Goal: Feedback & Contribution: Leave review/rating

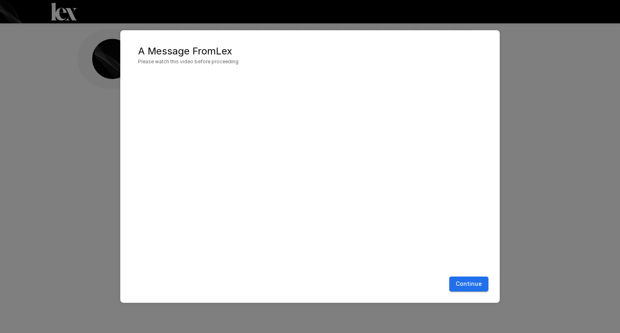
click at [468, 285] on button "Continue" at bounding box center [468, 284] width 39 height 15
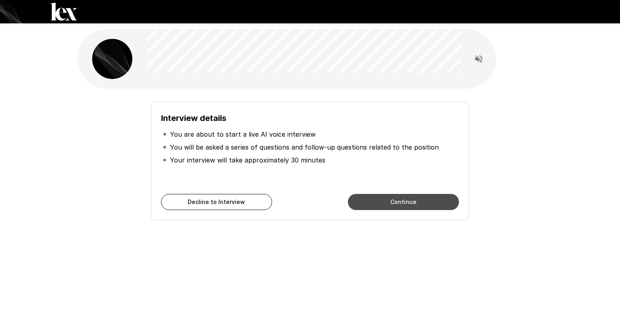
click at [388, 202] on button "Continue" at bounding box center [403, 202] width 111 height 16
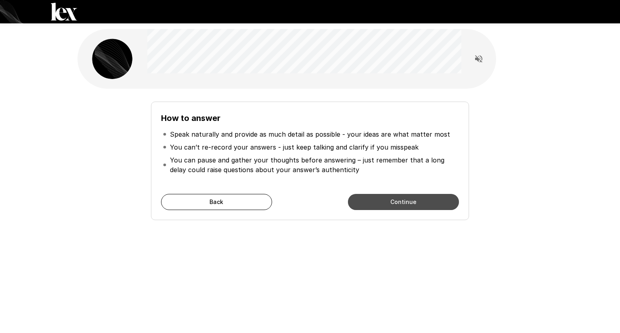
click at [388, 202] on button "Continue" at bounding box center [403, 202] width 111 height 16
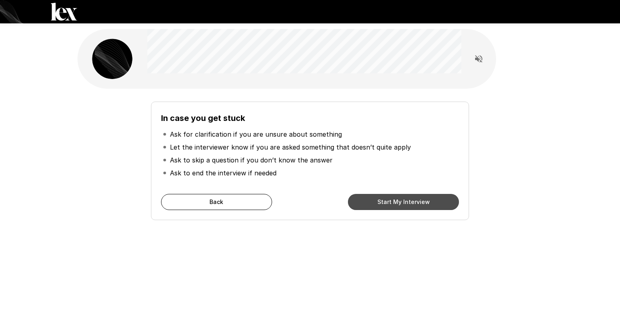
click at [388, 202] on button "Start My Interview" at bounding box center [403, 202] width 111 height 16
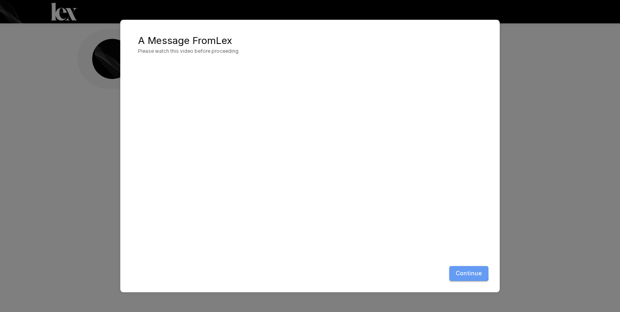
click at [463, 271] on button "Continue" at bounding box center [468, 273] width 39 height 15
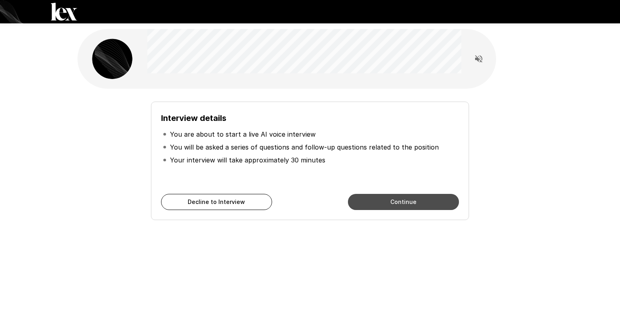
click at [408, 204] on button "Continue" at bounding box center [403, 202] width 111 height 16
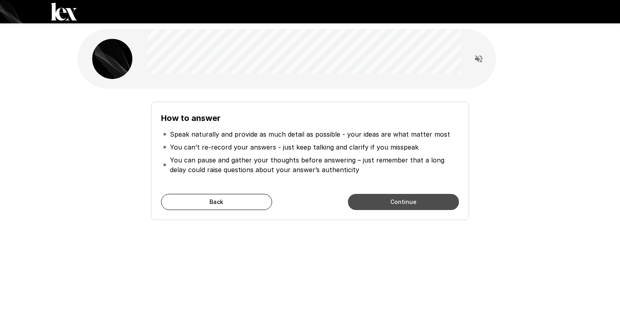
click at [408, 204] on button "Continue" at bounding box center [403, 202] width 111 height 16
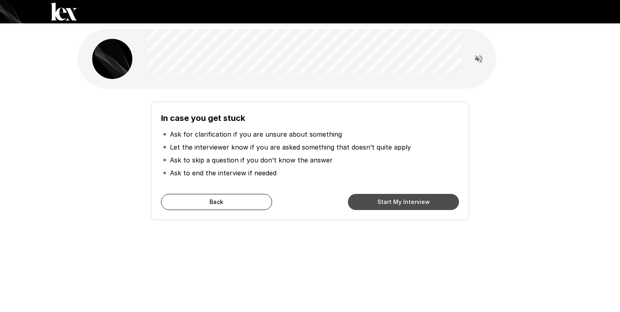
click at [408, 204] on button "Start My Interview" at bounding box center [403, 202] width 111 height 16
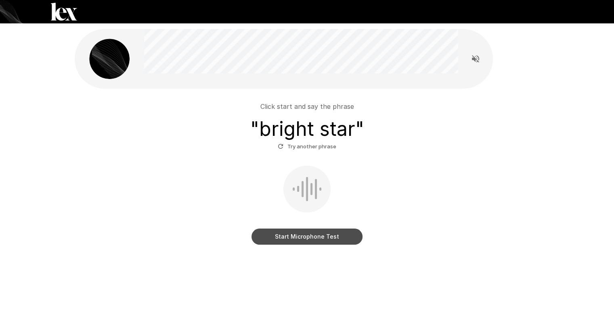
click at [338, 236] on button "Start Microphone Test" at bounding box center [306, 237] width 111 height 16
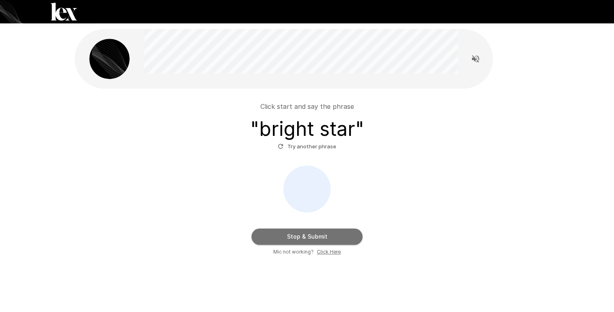
click at [338, 236] on button "Stop & Submit" at bounding box center [306, 237] width 111 height 16
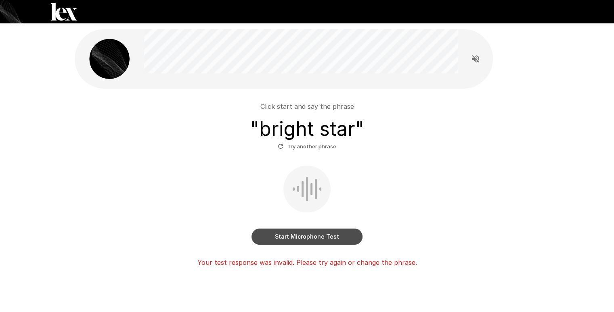
click at [338, 236] on button "Start Microphone Test" at bounding box center [306, 237] width 111 height 16
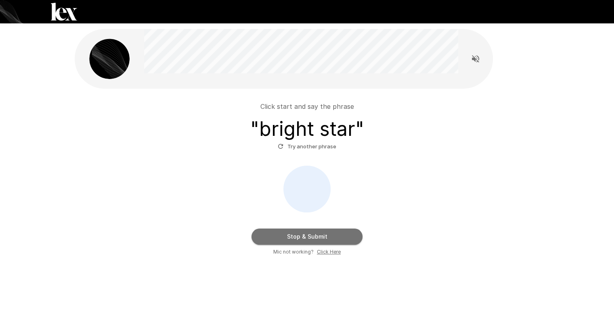
click at [338, 236] on button "Stop & Submit" at bounding box center [306, 237] width 111 height 16
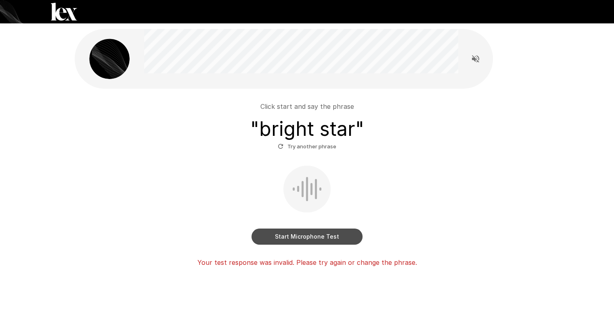
click at [338, 236] on button "Start Microphone Test" at bounding box center [306, 237] width 111 height 16
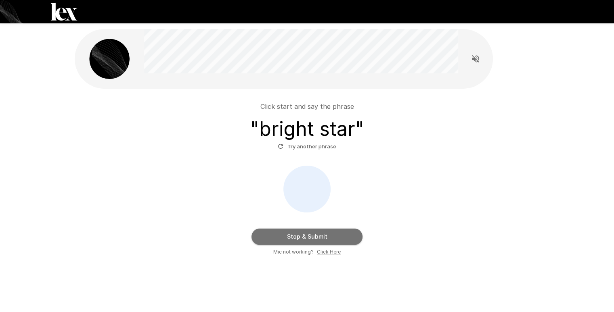
click at [338, 236] on button "Stop & Submit" at bounding box center [306, 237] width 111 height 16
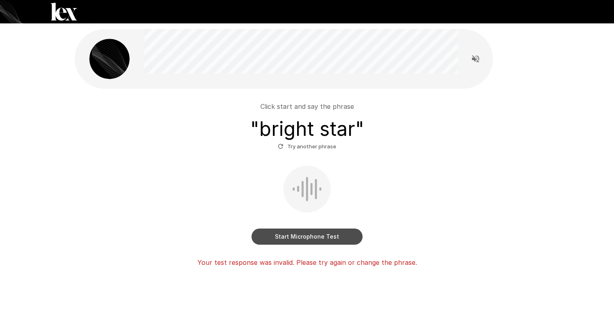
click at [338, 236] on button "Start Microphone Test" at bounding box center [306, 237] width 111 height 16
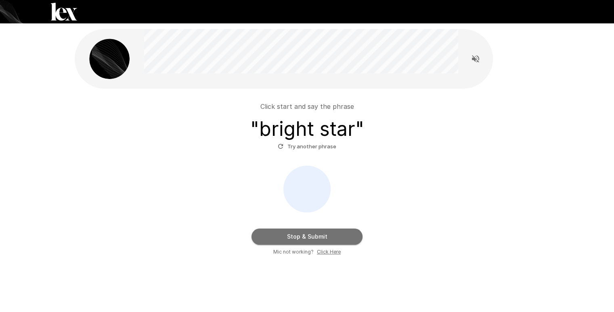
click at [338, 236] on button "Stop & Submit" at bounding box center [306, 237] width 111 height 16
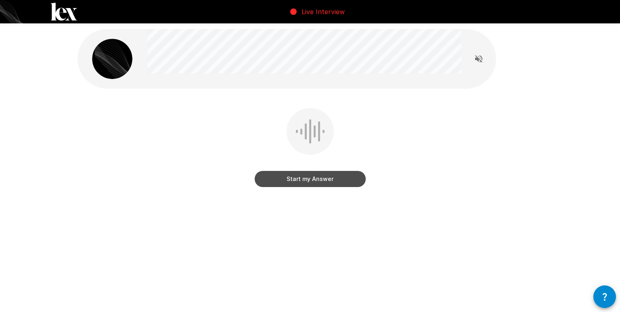
click at [310, 175] on button "Start my Answer" at bounding box center [310, 179] width 111 height 16
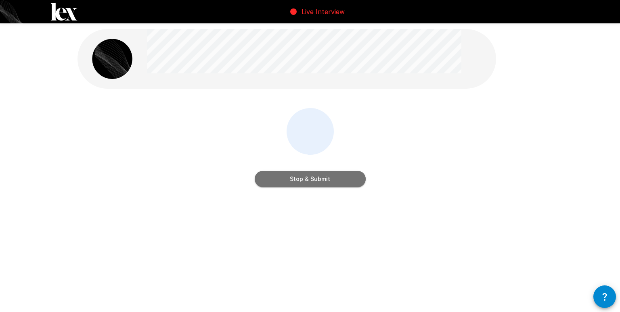
click at [311, 184] on button "Stop & Submit" at bounding box center [310, 179] width 111 height 16
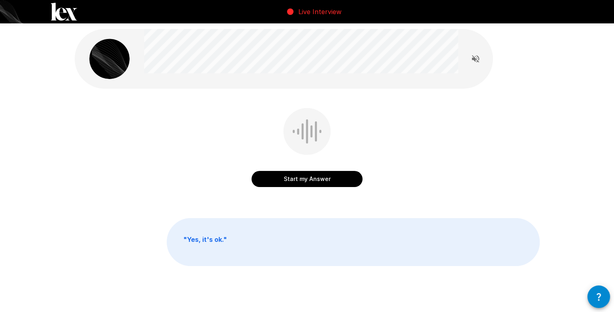
click at [311, 184] on button "Start my Answer" at bounding box center [306, 179] width 111 height 16
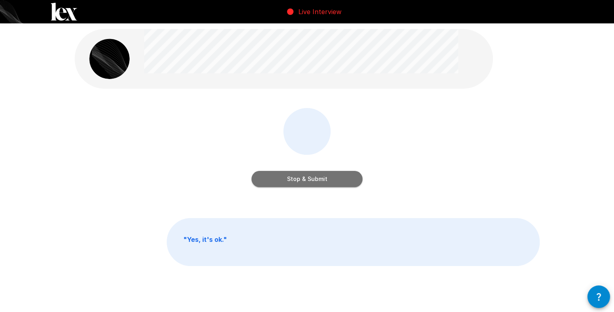
click at [311, 184] on button "Stop & Submit" at bounding box center [306, 179] width 111 height 16
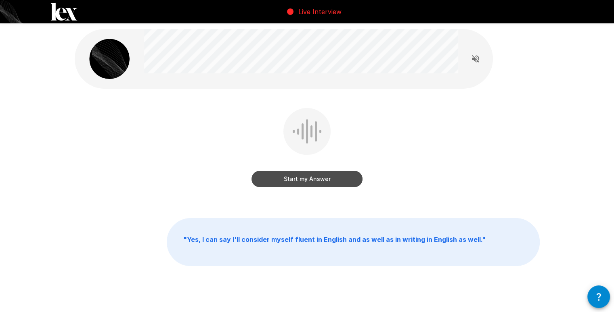
click at [311, 184] on button "Start my Answer" at bounding box center [306, 179] width 111 height 16
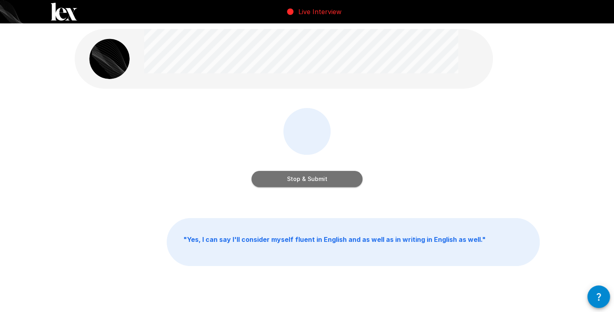
click at [311, 184] on button "Stop & Submit" at bounding box center [306, 179] width 111 height 16
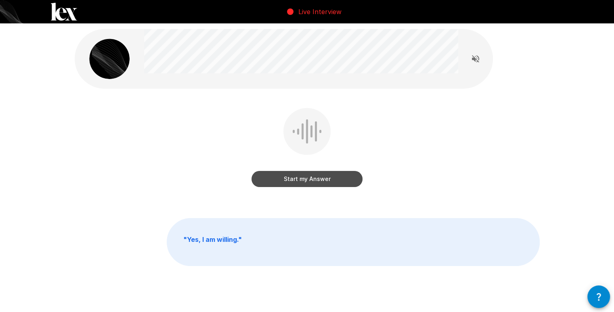
click at [311, 184] on button "Start my Answer" at bounding box center [306, 179] width 111 height 16
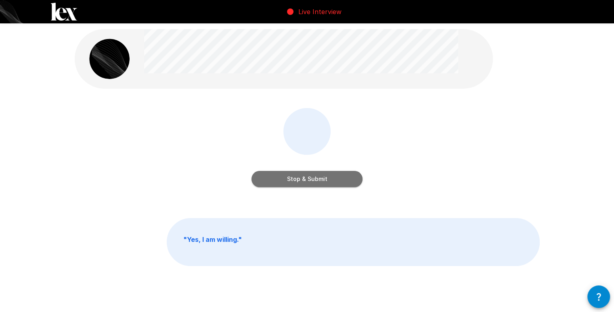
click at [311, 184] on button "Stop & Submit" at bounding box center [306, 179] width 111 height 16
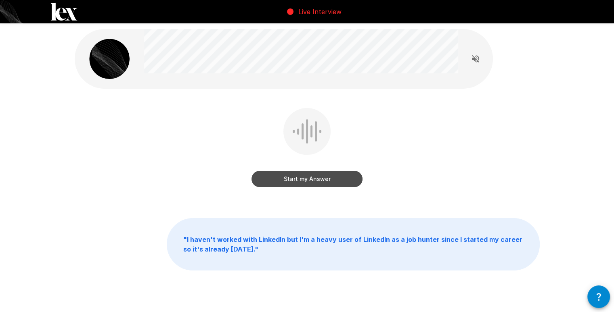
click at [311, 184] on button "Start my Answer" at bounding box center [306, 179] width 111 height 16
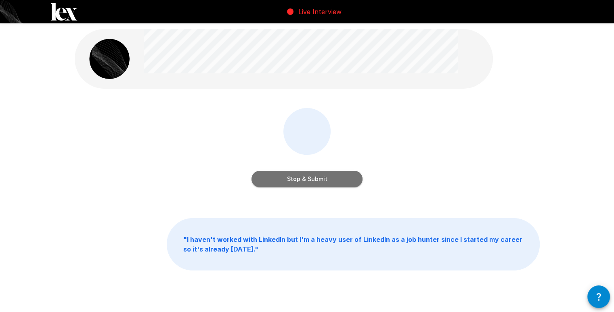
click at [311, 184] on button "Stop & Submit" at bounding box center [306, 179] width 111 height 16
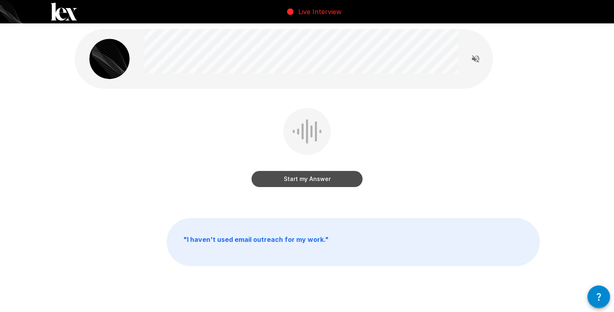
click at [311, 184] on button "Start my Answer" at bounding box center [306, 179] width 111 height 16
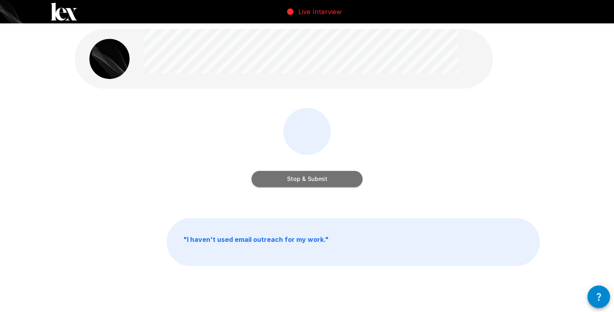
click at [311, 184] on button "Stop & Submit" at bounding box center [306, 179] width 111 height 16
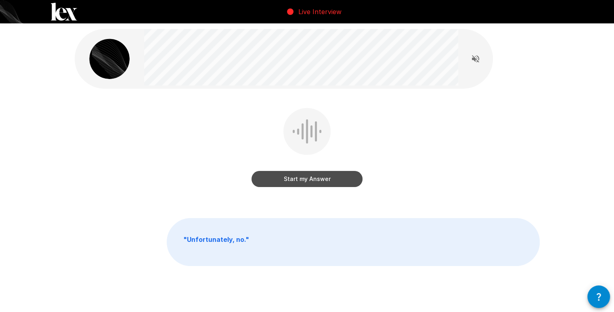
click at [311, 184] on button "Start my Answer" at bounding box center [306, 179] width 111 height 16
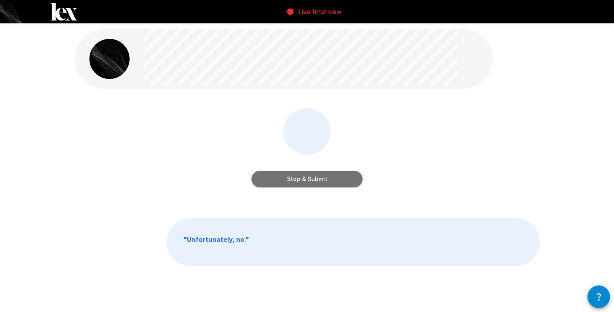
click at [311, 184] on button "Stop & Submit" at bounding box center [306, 179] width 111 height 16
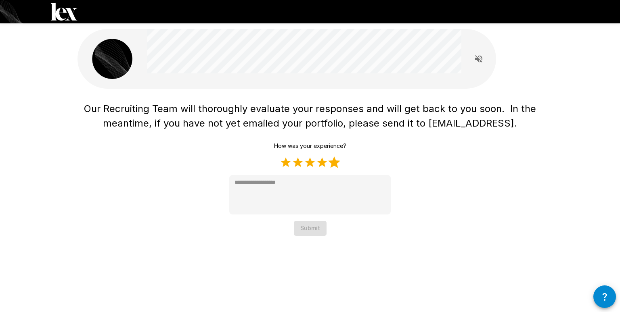
click at [333, 164] on label "5 Stars" at bounding box center [334, 163] width 12 height 12
type textarea "*"
click at [317, 232] on button "Submit" at bounding box center [310, 228] width 33 height 15
